Goal: Information Seeking & Learning: Check status

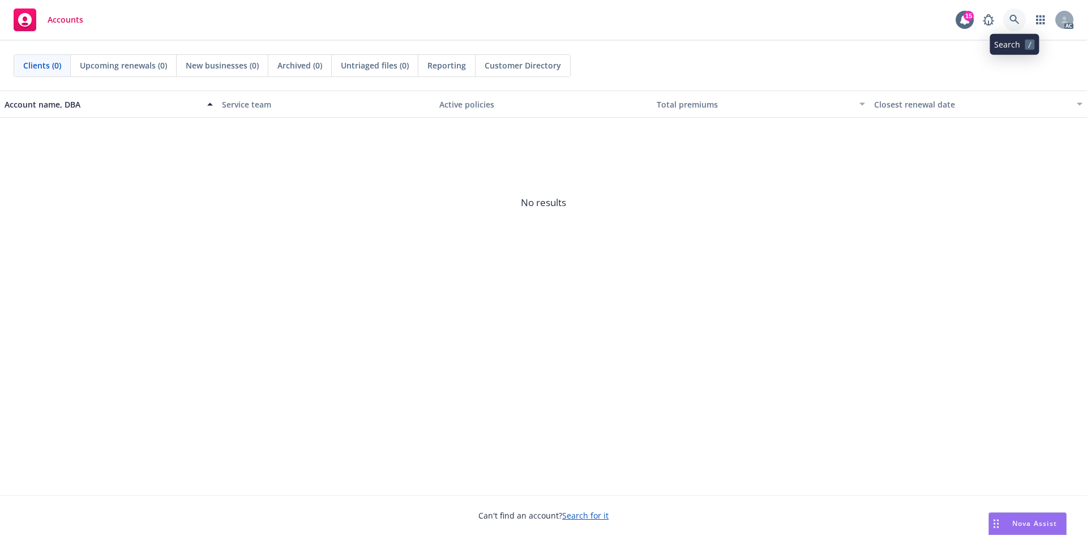
click at [1021, 20] on link at bounding box center [1014, 19] width 23 height 23
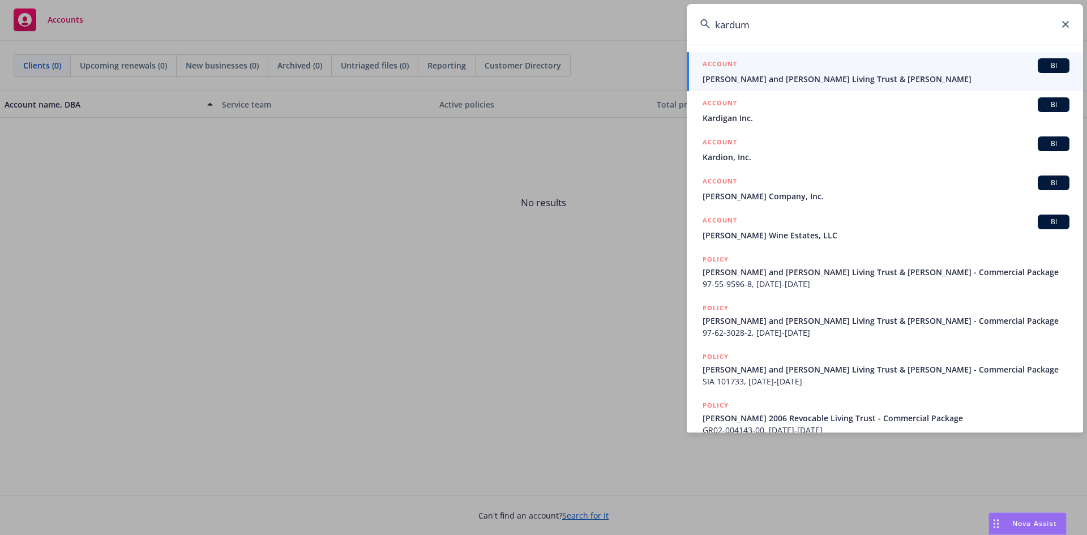
type input "kardum"
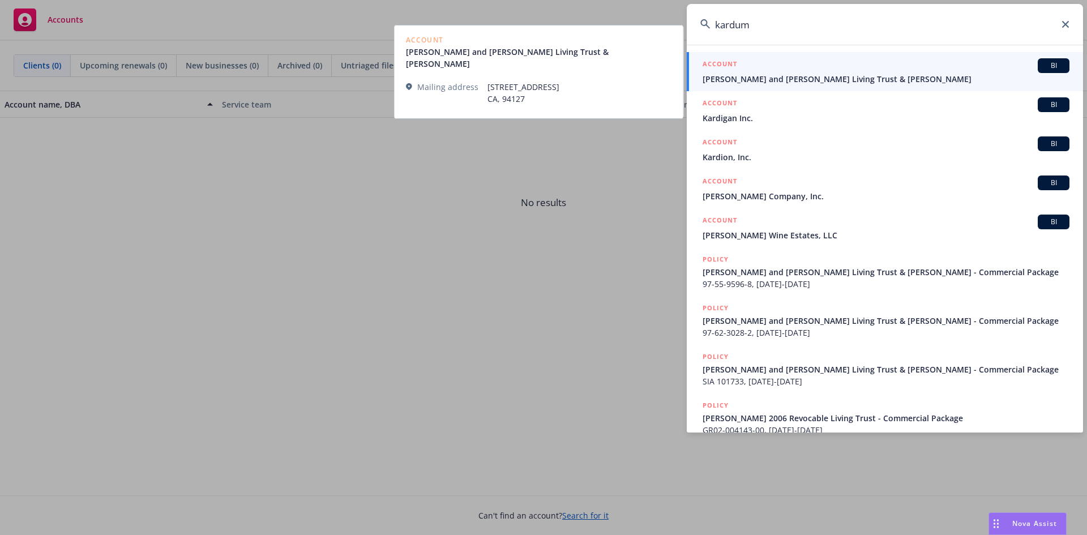
click at [887, 76] on span "[PERSON_NAME] and [PERSON_NAME] Living Trust & [PERSON_NAME]" at bounding box center [885, 79] width 367 height 12
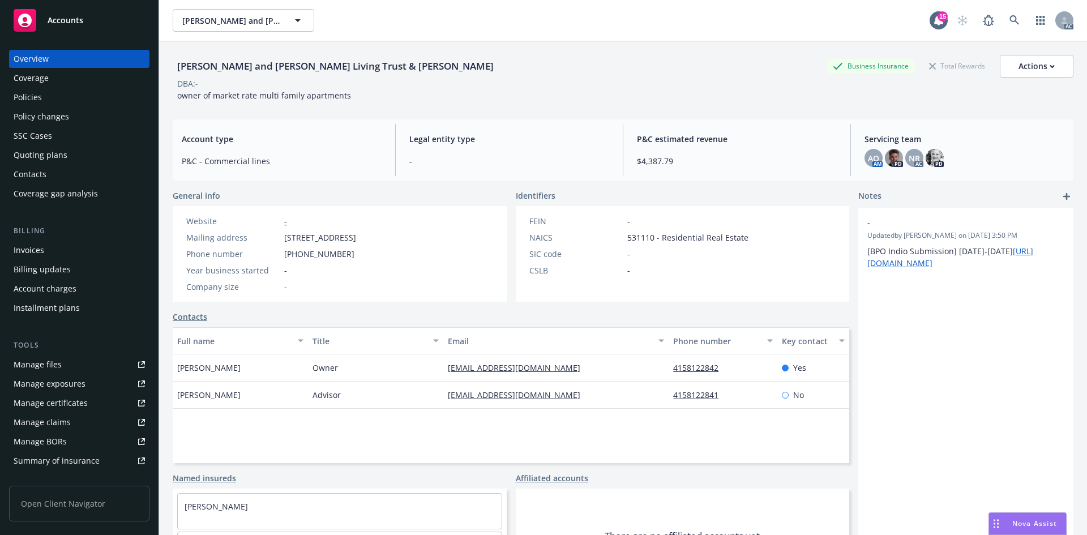
click at [40, 245] on div "Invoices" at bounding box center [29, 250] width 31 height 18
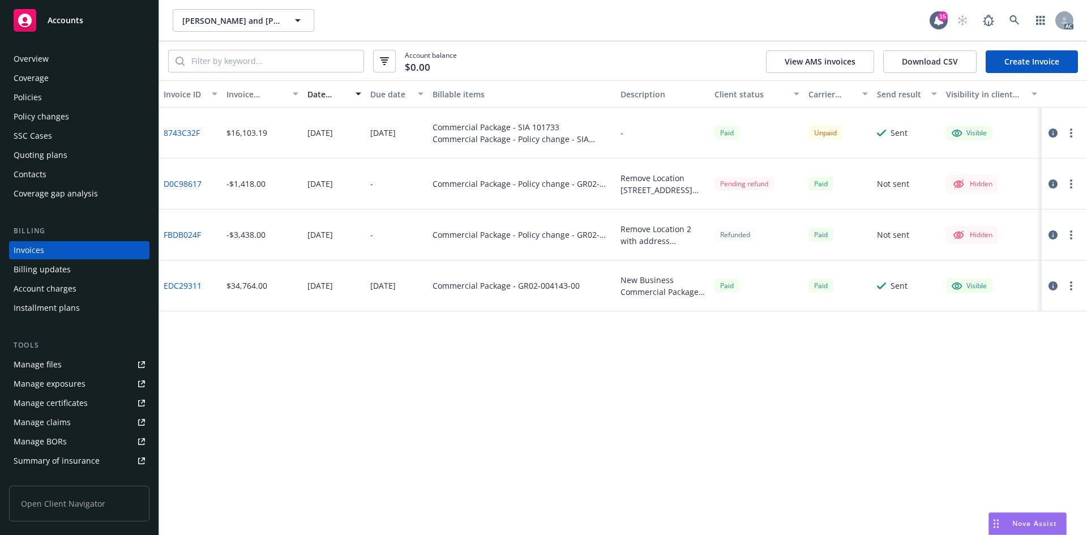
click at [78, 63] on div "Overview" at bounding box center [79, 59] width 131 height 18
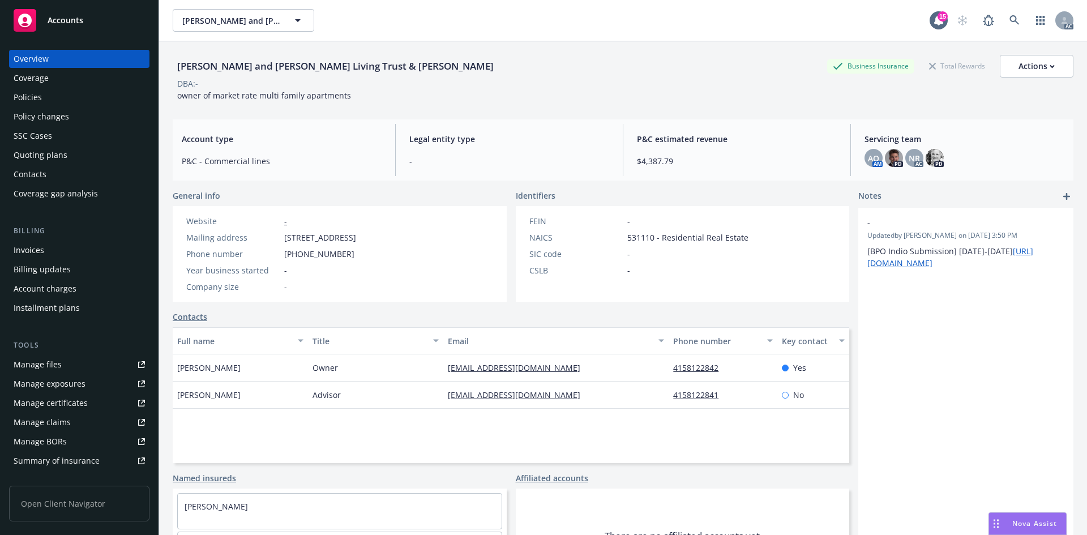
click at [42, 256] on div "Invoices" at bounding box center [29, 250] width 31 height 18
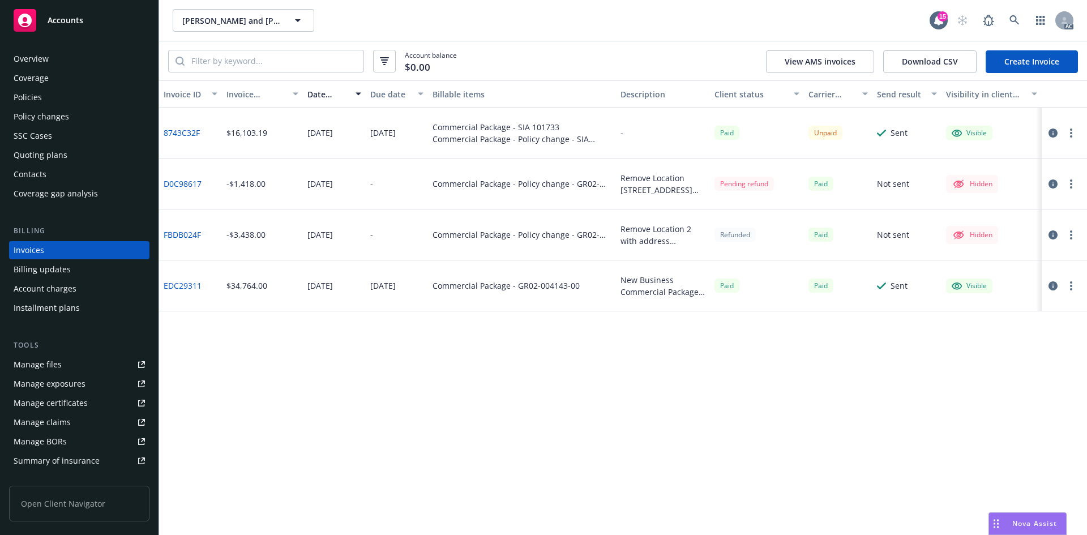
click at [58, 54] on div "Overview" at bounding box center [79, 59] width 131 height 18
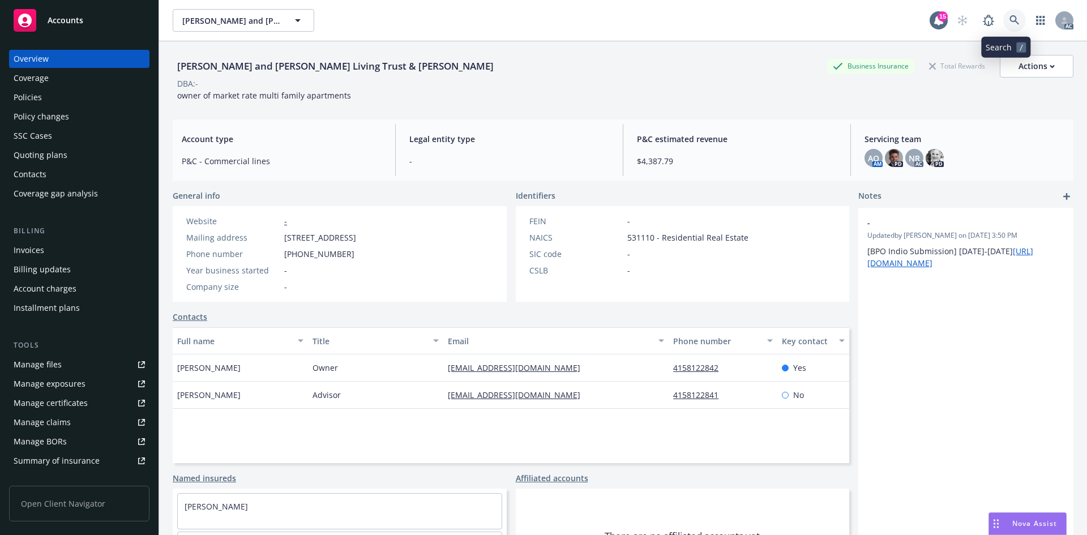
click at [1015, 16] on link at bounding box center [1014, 20] width 23 height 23
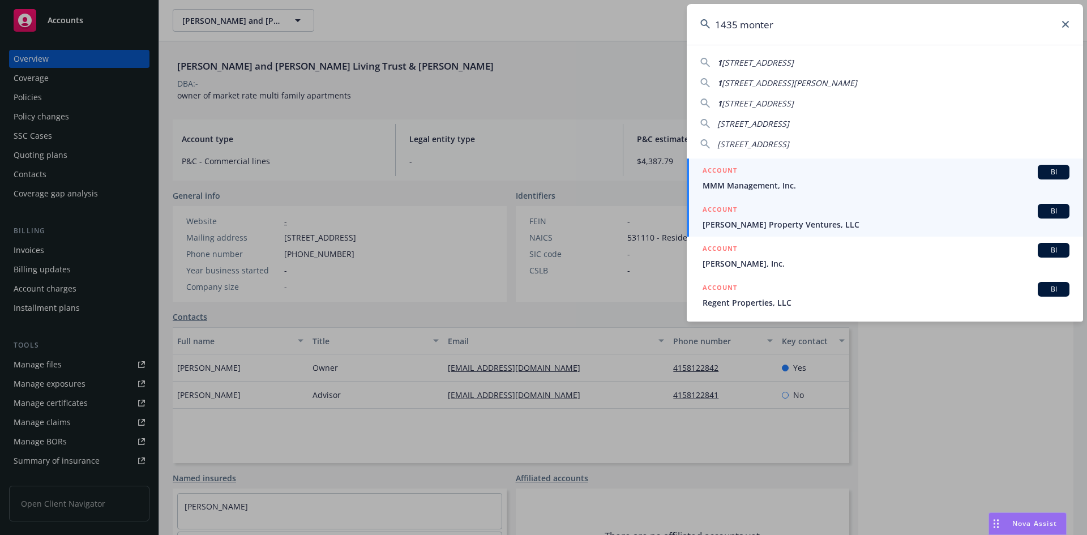
type input "1435 monter"
click at [902, 215] on div "ACCOUNT BI" at bounding box center [885, 211] width 367 height 15
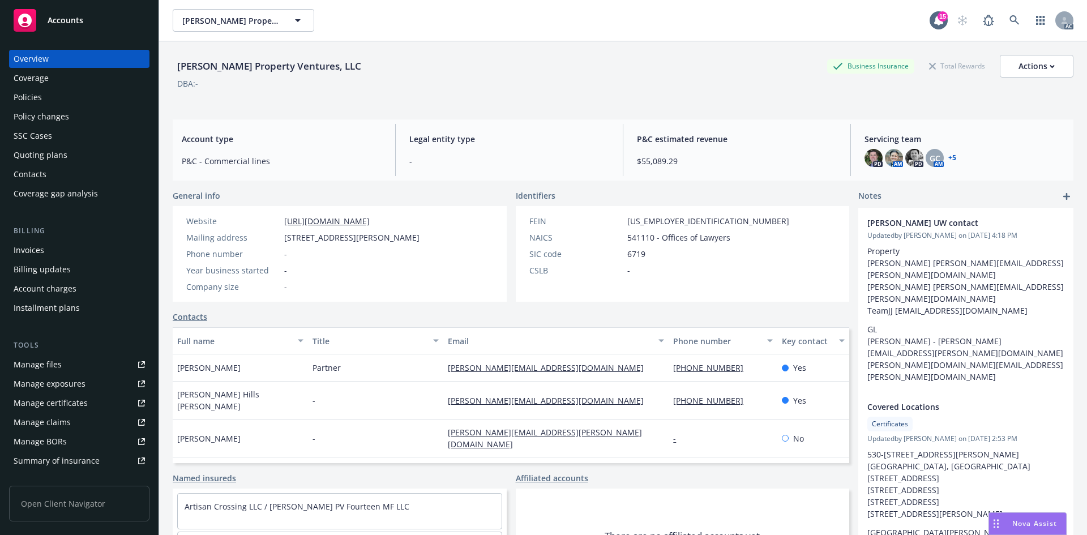
click at [62, 248] on div "Invoices" at bounding box center [79, 250] width 131 height 18
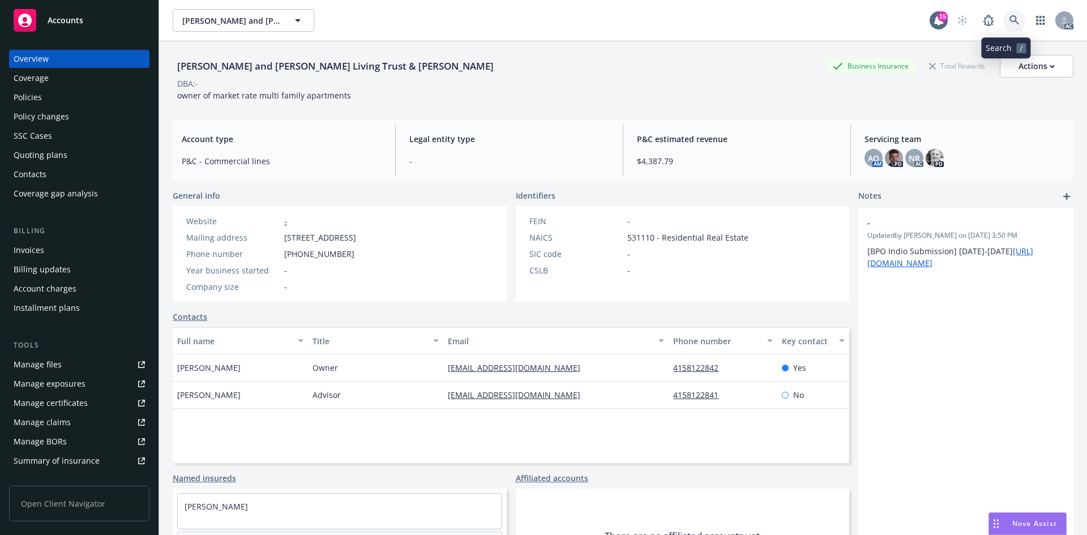
click at [1003, 14] on link at bounding box center [1014, 20] width 23 height 23
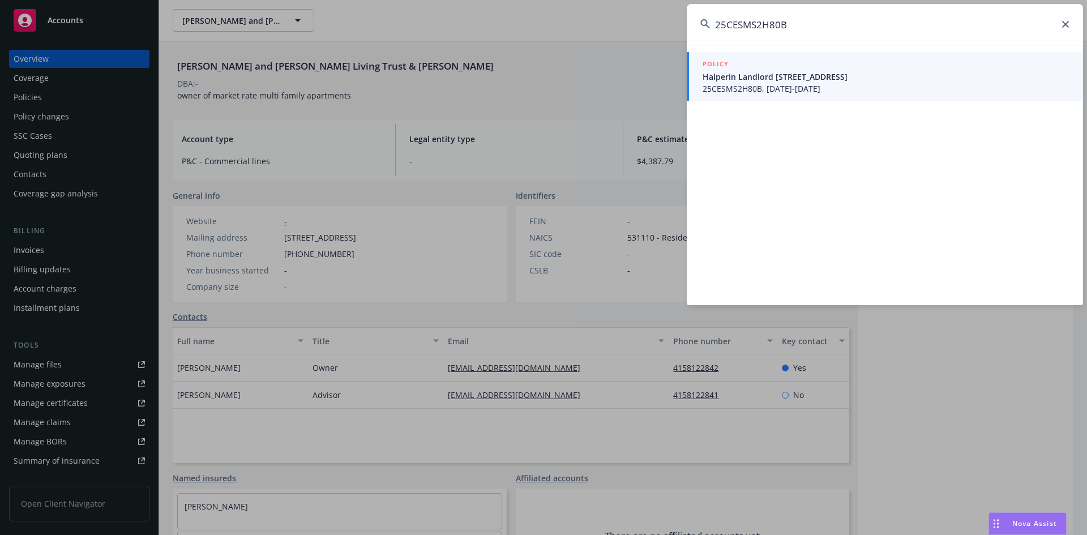
type input "25CESMS2H80B"
click at [906, 73] on span "Halperin Landlord [STREET_ADDRESS]" at bounding box center [885, 77] width 367 height 12
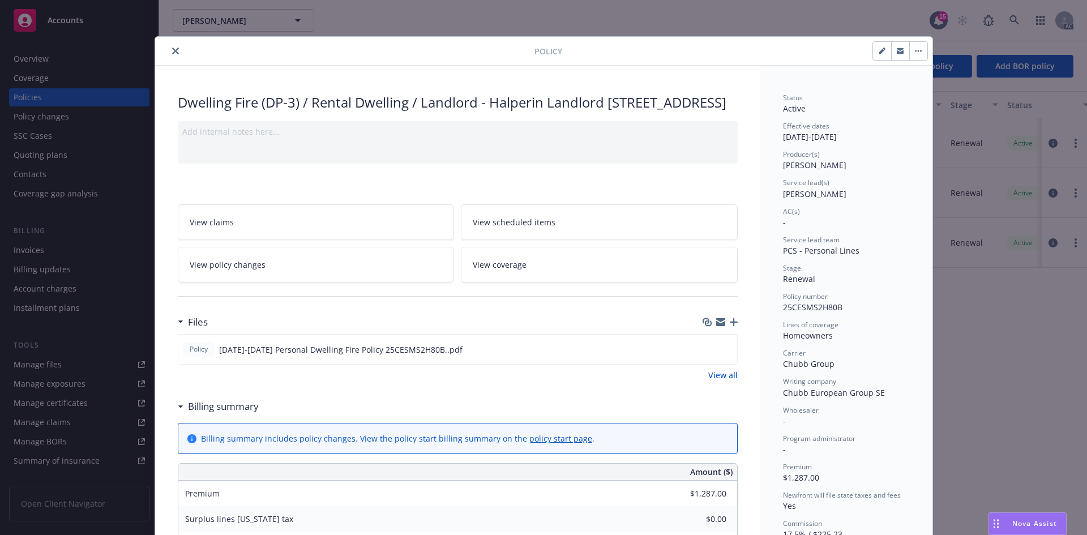
click at [172, 52] on icon "close" at bounding box center [175, 51] width 7 height 7
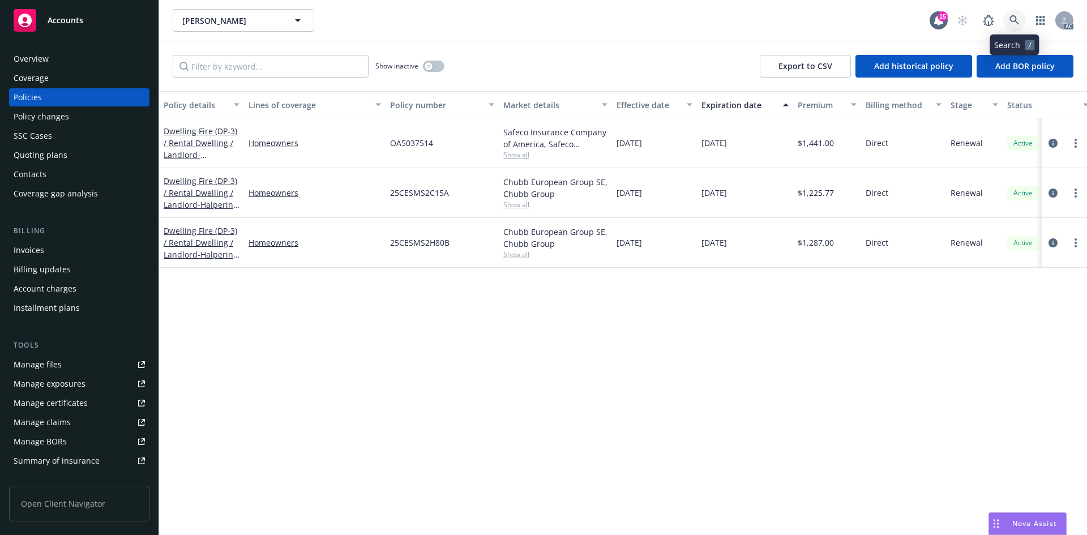
click at [1019, 18] on link at bounding box center [1014, 20] width 23 height 23
drag, startPoint x: 590, startPoint y: 342, endPoint x: 598, endPoint y: 325, distance: 18.5
click at [994, 19] on icon at bounding box center [988, 21] width 14 height 14
click at [1010, 17] on icon at bounding box center [1014, 20] width 10 height 10
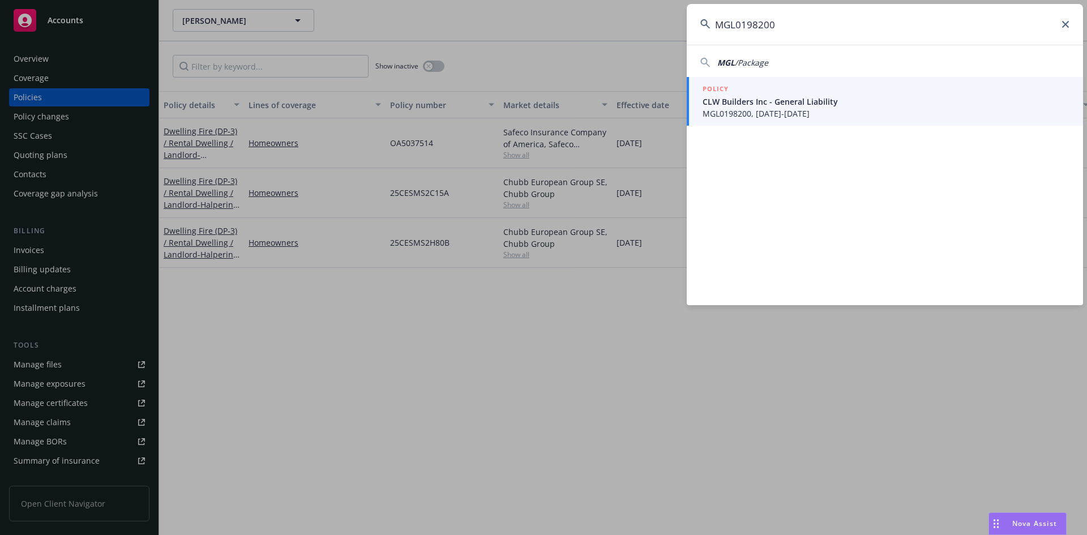
type input "MGL0198200"
click at [838, 96] on span "CLW Builders Inc - General Liability" at bounding box center [885, 102] width 367 height 12
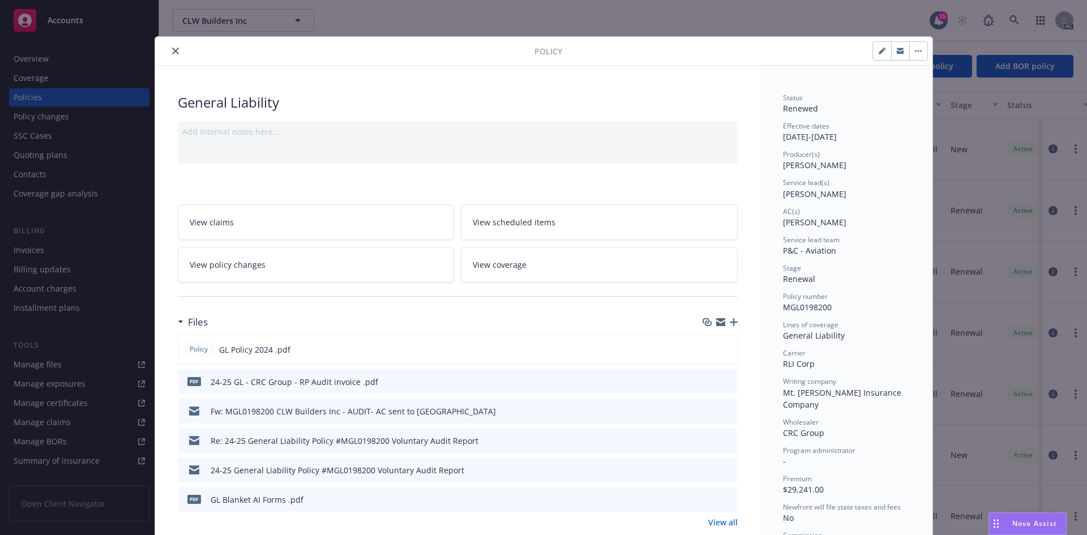
click at [172, 52] on icon "close" at bounding box center [175, 51] width 7 height 7
